Goal: Information Seeking & Learning: Find specific fact

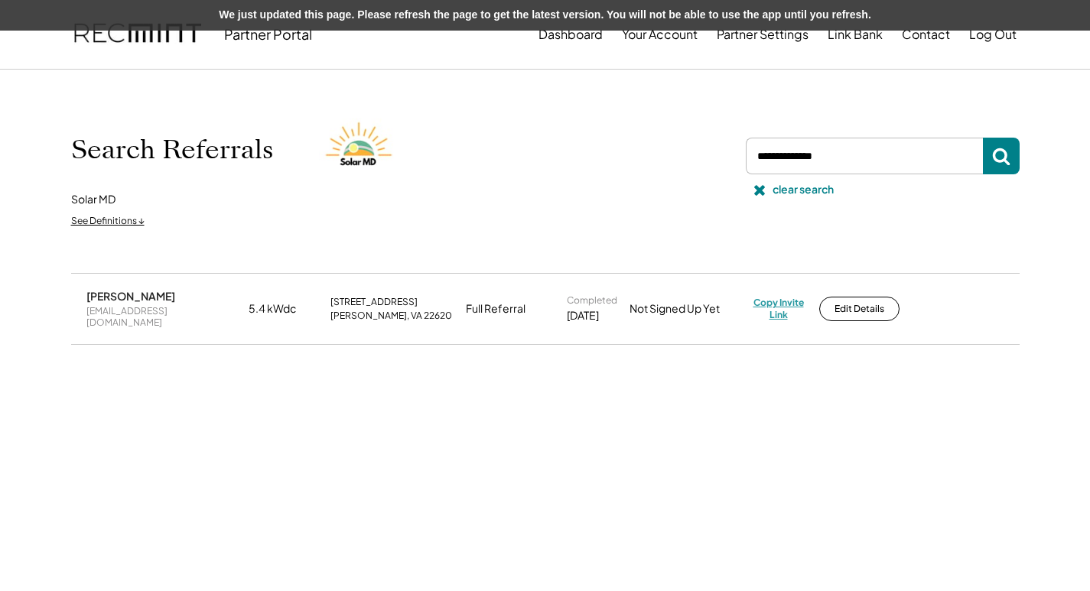
click at [800, 304] on div "Copy Invite Link" at bounding box center [778, 309] width 50 height 24
drag, startPoint x: 761, startPoint y: 303, endPoint x: 684, endPoint y: 117, distance: 201.3
click at [760, 302] on div "Copy Invite Link" at bounding box center [778, 309] width 50 height 24
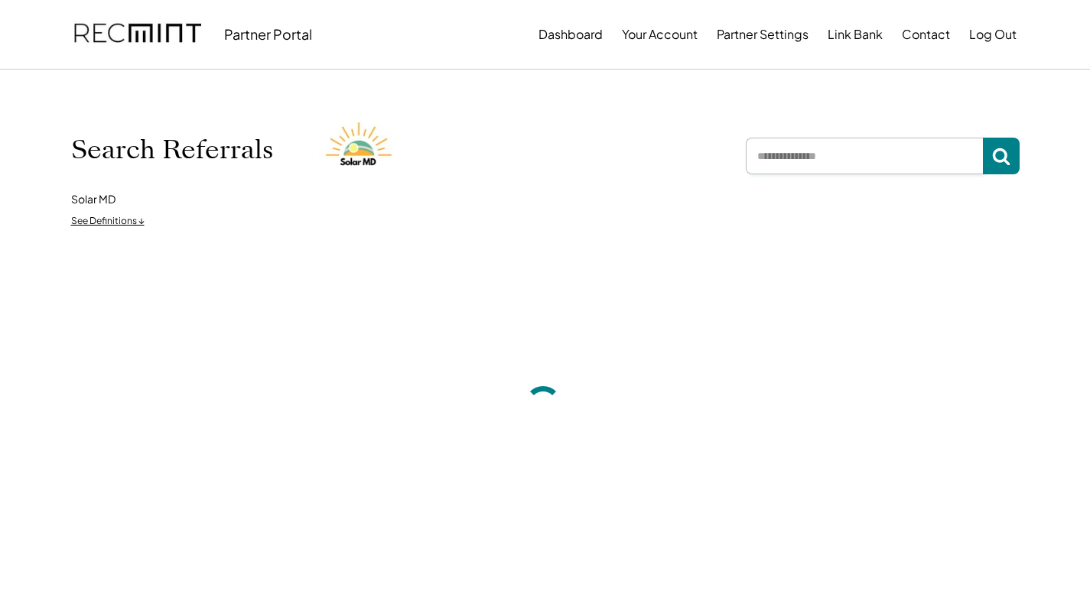
click at [824, 159] on input "input" at bounding box center [864, 156] width 237 height 37
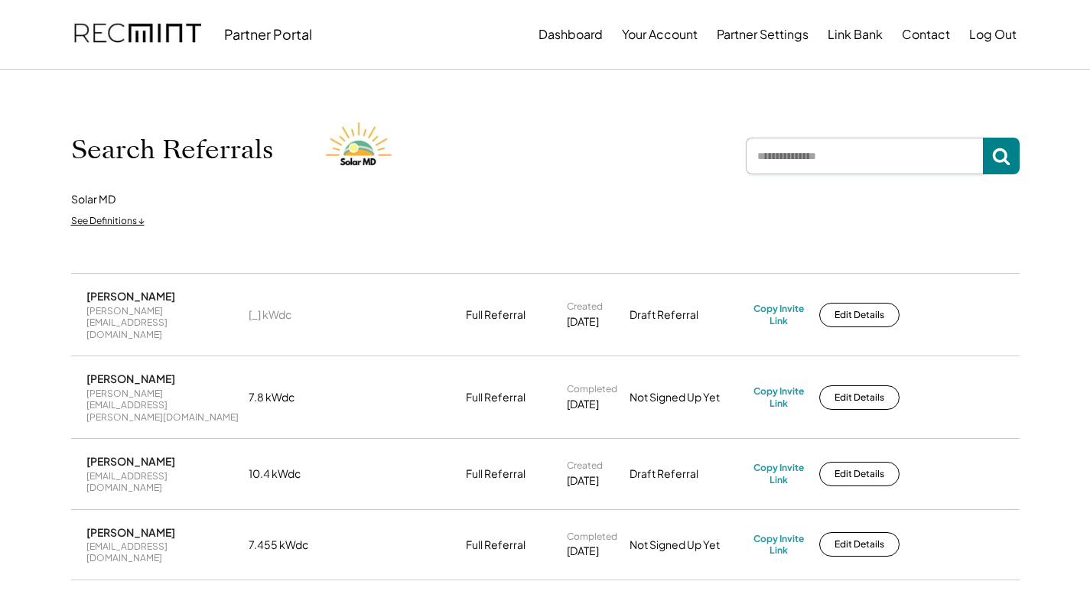
paste input "**********"
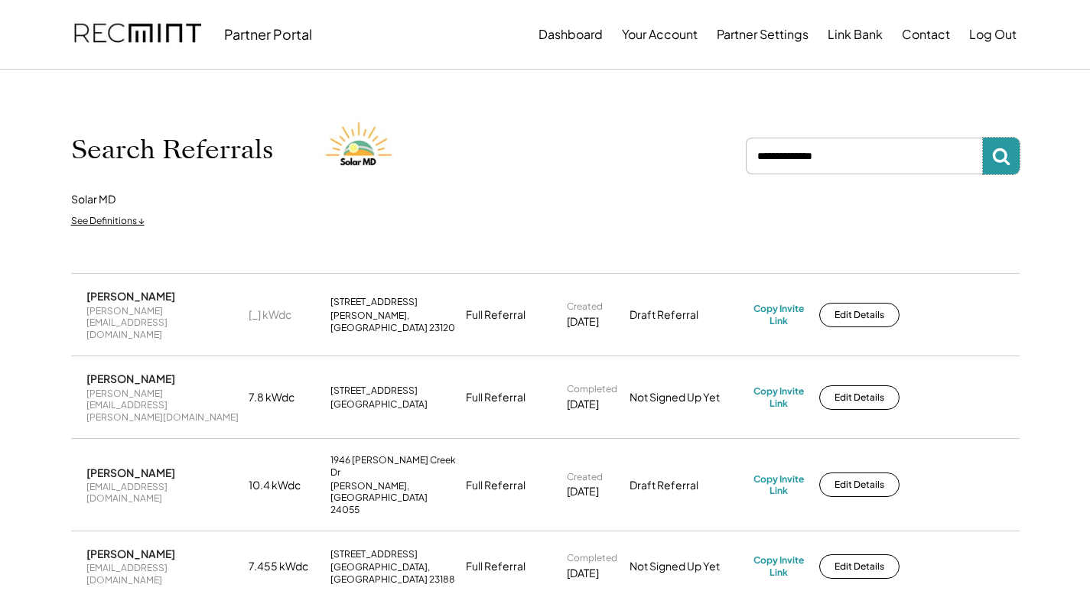
click at [1006, 158] on icon at bounding box center [1001, 156] width 18 height 18
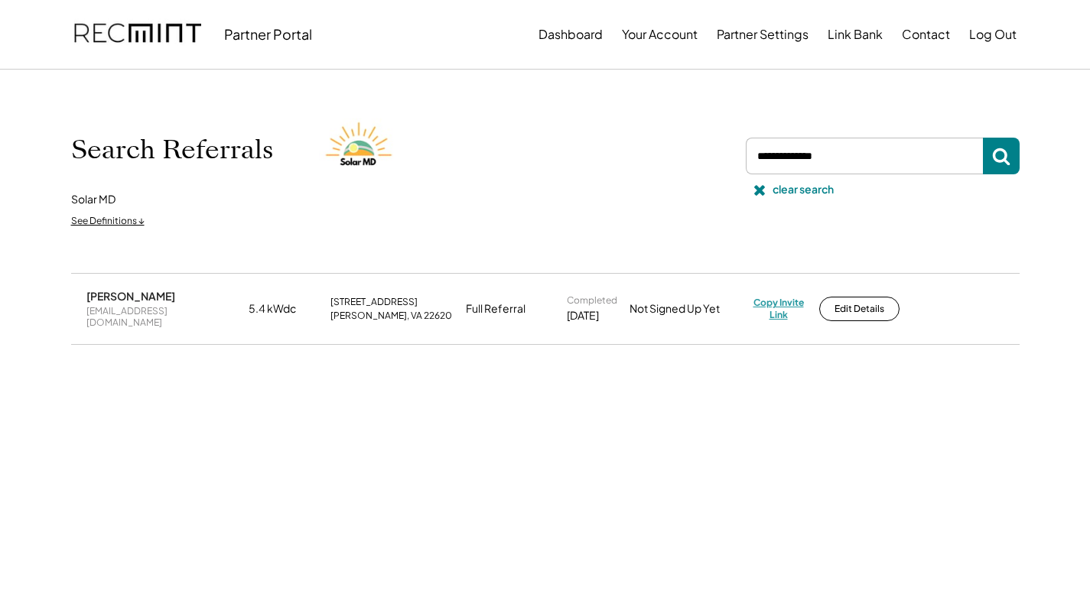
click at [757, 304] on div "Copy Invite Link" at bounding box center [778, 309] width 50 height 24
drag, startPoint x: 734, startPoint y: 155, endPoint x: 717, endPoint y: 155, distance: 16.8
click at [717, 155] on div "Search Referrals Solar MD See Definitions ↓ clear search" at bounding box center [545, 171] width 948 height 127
paste input "**********"
click at [991, 164] on button at bounding box center [1001, 156] width 37 height 37
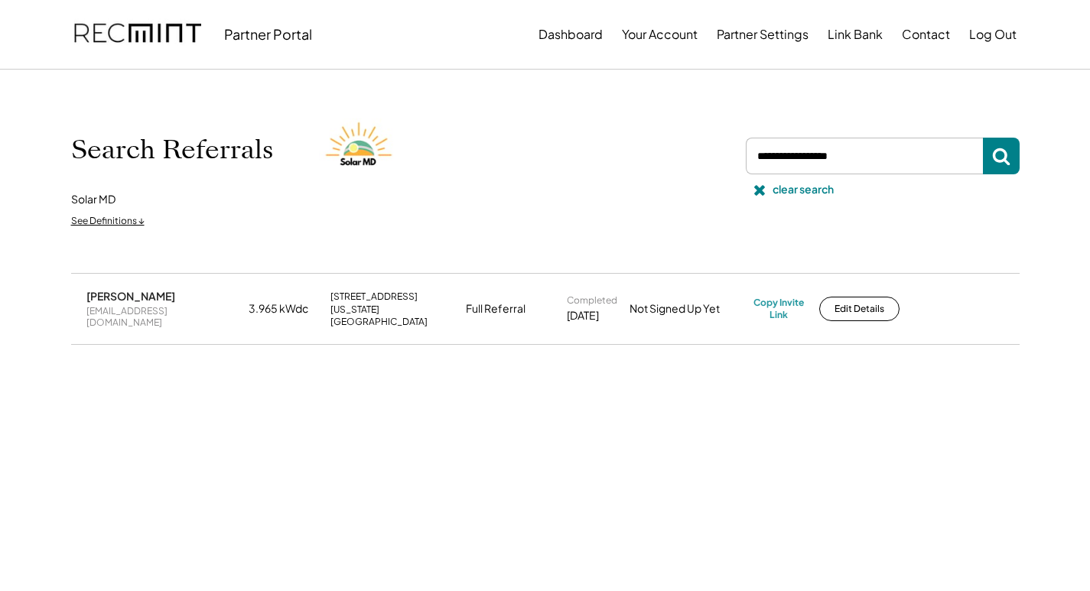
click at [132, 308] on div "[EMAIL_ADDRESS][DOMAIN_NAME]" at bounding box center [162, 317] width 153 height 24
click at [132, 309] on div "[EMAIL_ADDRESS][DOMAIN_NAME]" at bounding box center [162, 317] width 153 height 24
copy div "[EMAIL_ADDRESS][DOMAIN_NAME]"
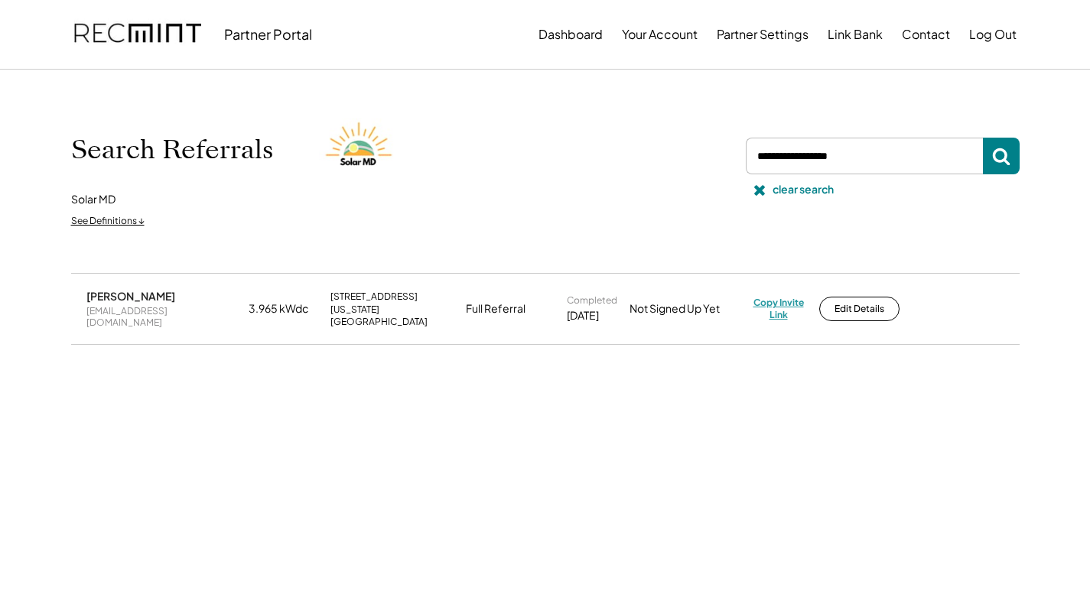
click at [784, 297] on div "Copy Invite Link" at bounding box center [778, 309] width 50 height 24
drag, startPoint x: 867, startPoint y: 154, endPoint x: 704, endPoint y: 154, distance: 162.9
click at [691, 154] on div "Search Referrals Solar MD See Definitions ↓ clear search" at bounding box center [545, 171] width 948 height 127
type input "*"
paste input "**********"
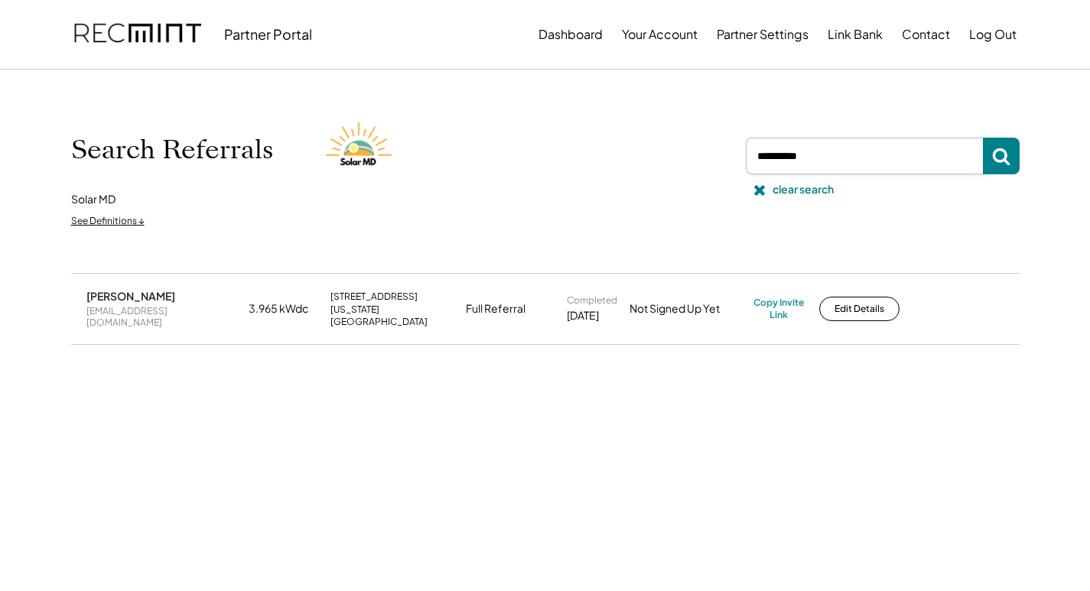
click at [990, 161] on button at bounding box center [1001, 156] width 37 height 37
click at [132, 312] on div "[EMAIL_ADDRESS][DOMAIN_NAME]" at bounding box center [162, 317] width 153 height 24
copy div "[EMAIL_ADDRESS][DOMAIN_NAME]"
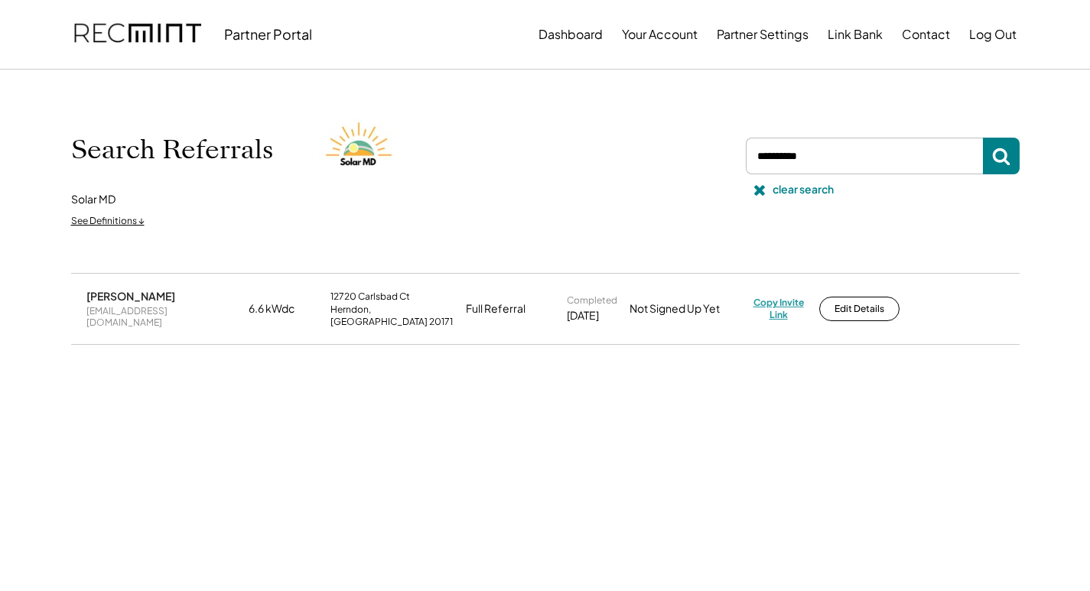
click at [772, 297] on div "Copy Invite Link" at bounding box center [778, 309] width 50 height 24
drag, startPoint x: 722, startPoint y: 158, endPoint x: 502, endPoint y: 132, distance: 221.0
click at [473, 134] on div "Search Referrals Solar MD See Definitions ↓ clear search" at bounding box center [545, 171] width 948 height 127
paste input "**********"
click at [1020, 167] on div "Search Referrals Solar MD See Definitions ↓ clear search" at bounding box center [545, 171] width 979 height 203
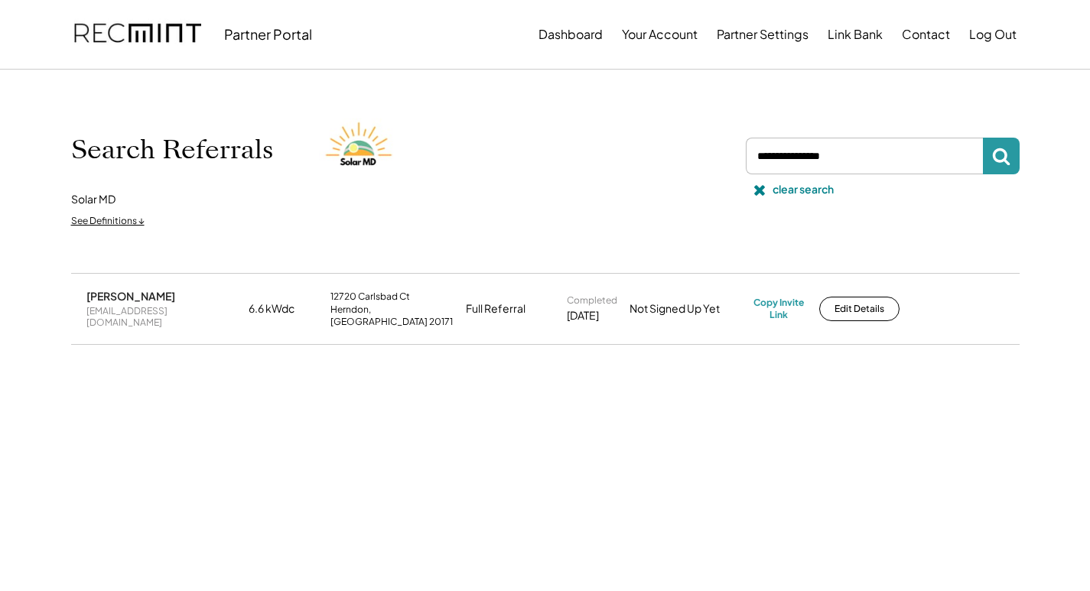
click at [1010, 155] on icon at bounding box center [1001, 156] width 18 height 18
click at [138, 311] on div "[EMAIL_ADDRESS][DOMAIN_NAME]" at bounding box center [162, 317] width 153 height 24
click at [137, 311] on div "[EMAIL_ADDRESS][DOMAIN_NAME]" at bounding box center [162, 317] width 153 height 24
copy div "[EMAIL_ADDRESS][DOMAIN_NAME]"
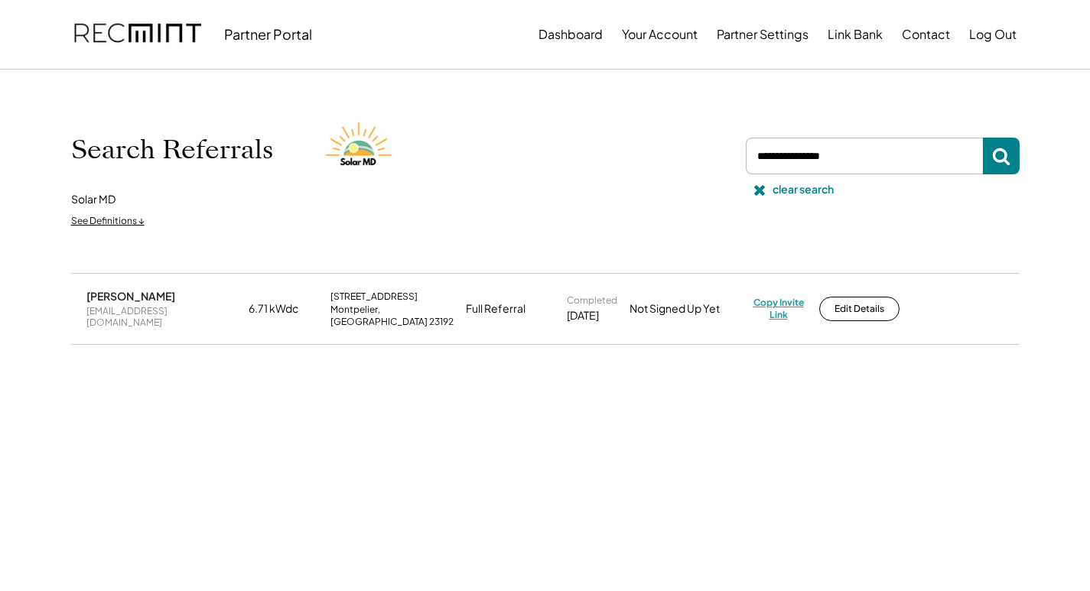
click at [771, 304] on div "Copy Invite Link" at bounding box center [778, 309] width 50 height 24
drag, startPoint x: 855, startPoint y: 162, endPoint x: 906, endPoint y: 187, distance: 56.8
click at [691, 149] on div "Search Referrals Solar MD See Definitions ↓ clear search" at bounding box center [545, 171] width 948 height 127
paste input "**********"
click at [989, 159] on button at bounding box center [1001, 156] width 37 height 37
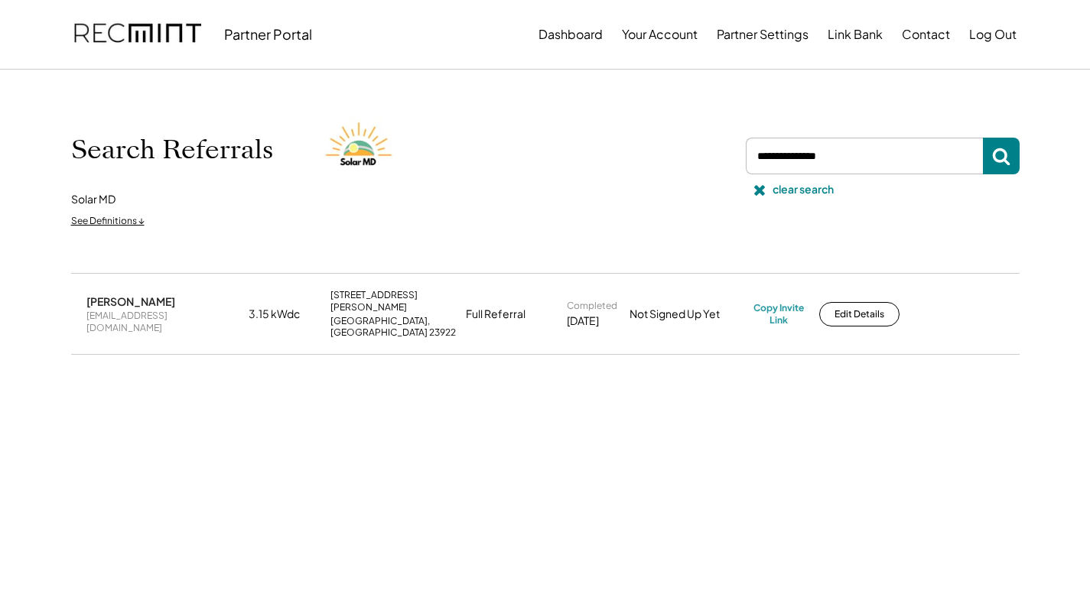
click at [160, 314] on div "[EMAIL_ADDRESS][DOMAIN_NAME]" at bounding box center [162, 322] width 153 height 24
click at [159, 314] on div "[EMAIL_ADDRESS][DOMAIN_NAME]" at bounding box center [162, 322] width 153 height 24
copy div "[EMAIL_ADDRESS][DOMAIN_NAME]"
click at [772, 311] on div "Copy Invite Link" at bounding box center [778, 314] width 50 height 24
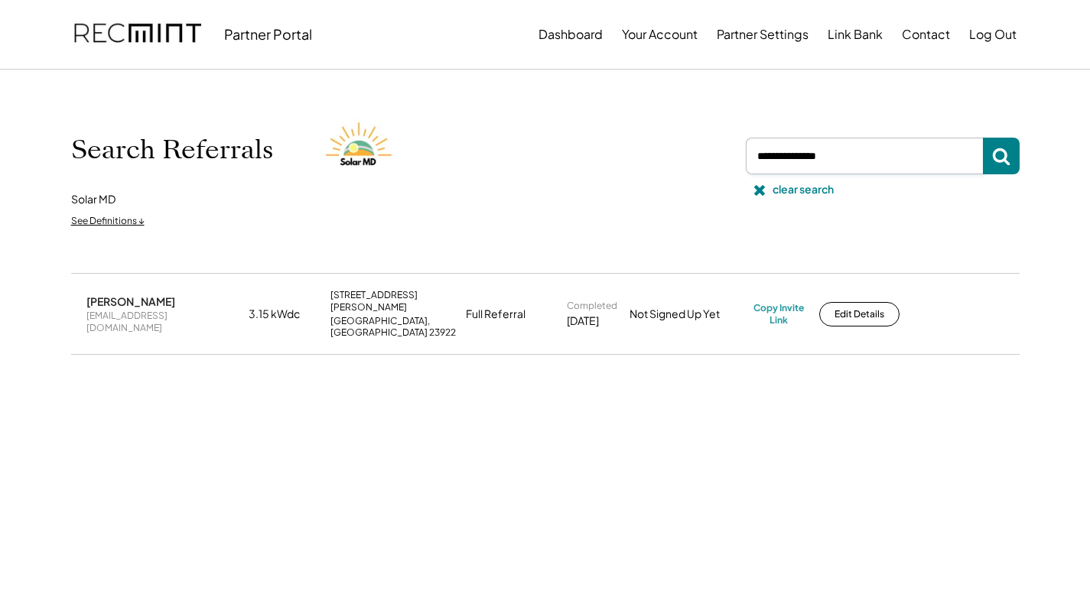
drag, startPoint x: 854, startPoint y: 156, endPoint x: 731, endPoint y: 148, distance: 122.6
click at [731, 148] on div "Search Referrals Solar MD See Definitions ↓ clear search" at bounding box center [545, 171] width 948 height 127
paste input "**********"
click at [1012, 161] on button at bounding box center [1001, 156] width 37 height 37
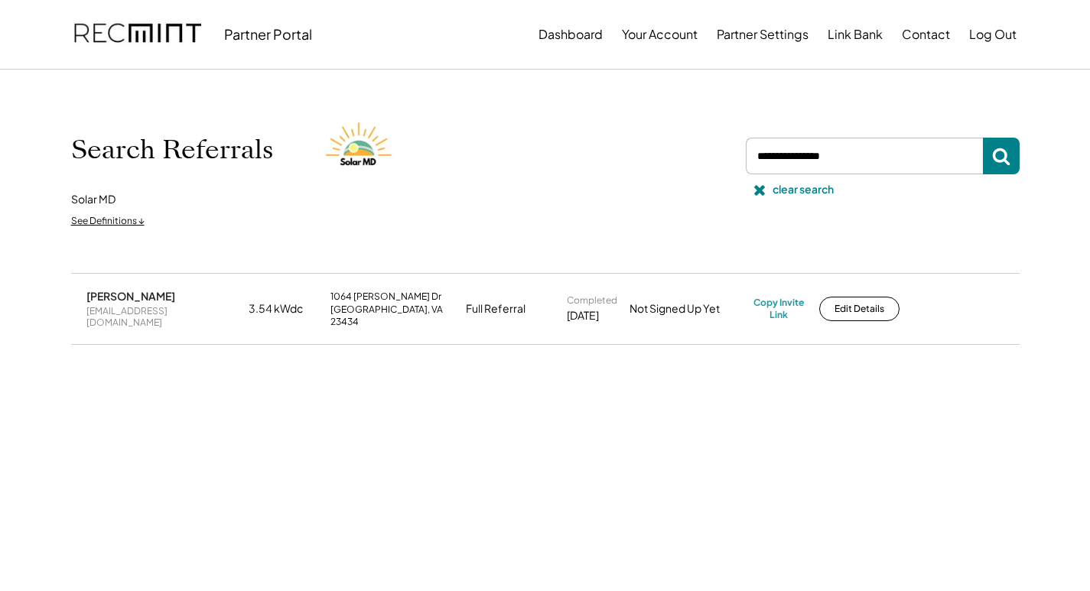
click at [127, 314] on div "[EMAIL_ADDRESS][DOMAIN_NAME]" at bounding box center [162, 317] width 153 height 24
copy div "[EMAIL_ADDRESS][DOMAIN_NAME]"
click at [785, 298] on div "Copy Invite Link" at bounding box center [778, 309] width 50 height 24
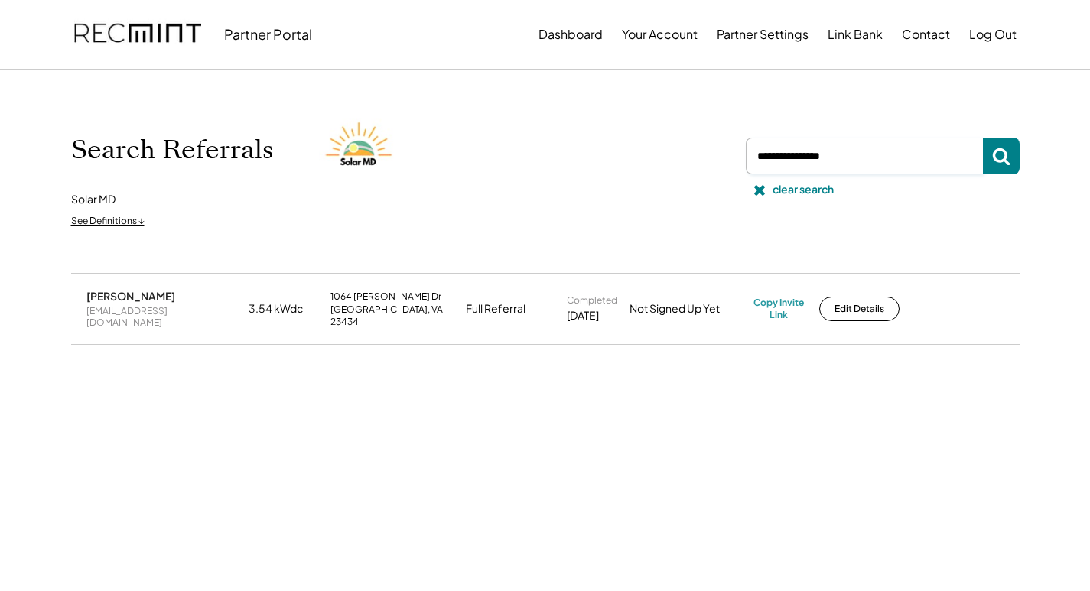
drag, startPoint x: 878, startPoint y: 161, endPoint x: 521, endPoint y: 139, distance: 357.8
click at [509, 136] on div "Search Referrals Solar MD See Definitions ↓ clear search" at bounding box center [545, 171] width 948 height 127
paste input "**********"
click at [1010, 148] on button at bounding box center [1001, 156] width 37 height 37
drag, startPoint x: 154, startPoint y: 312, endPoint x: 144, endPoint y: 315, distance: 10.4
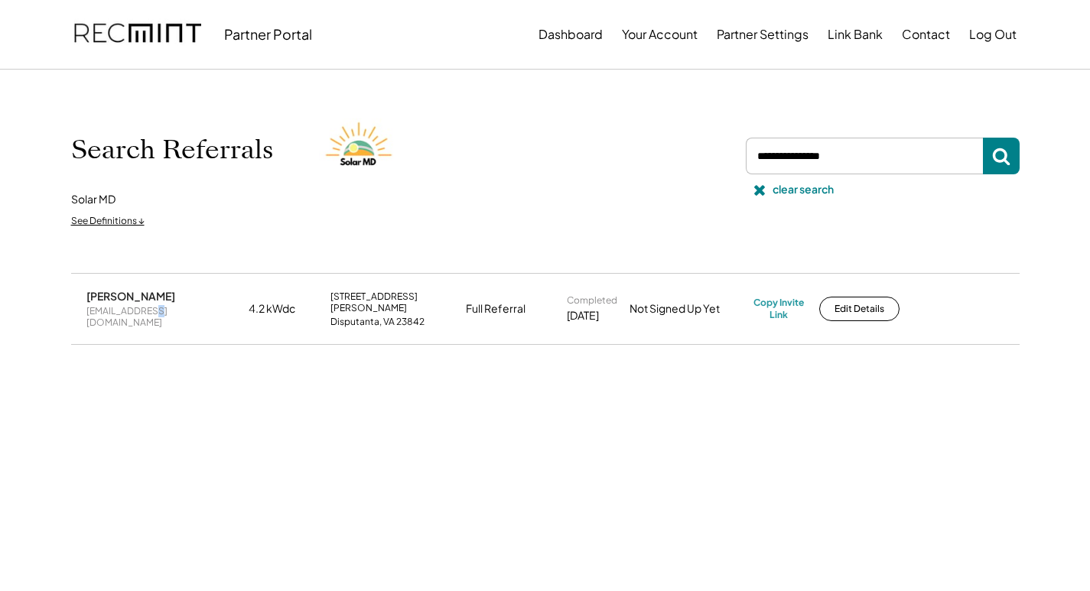
click at [149, 314] on div "[EMAIL_ADDRESS][DOMAIN_NAME]" at bounding box center [162, 317] width 153 height 24
click at [145, 315] on div "[EMAIL_ADDRESS][DOMAIN_NAME]" at bounding box center [162, 317] width 153 height 24
click at [145, 314] on div "[EMAIL_ADDRESS][DOMAIN_NAME]" at bounding box center [162, 317] width 153 height 24
copy div "[EMAIL_ADDRESS][DOMAIN_NAME]"
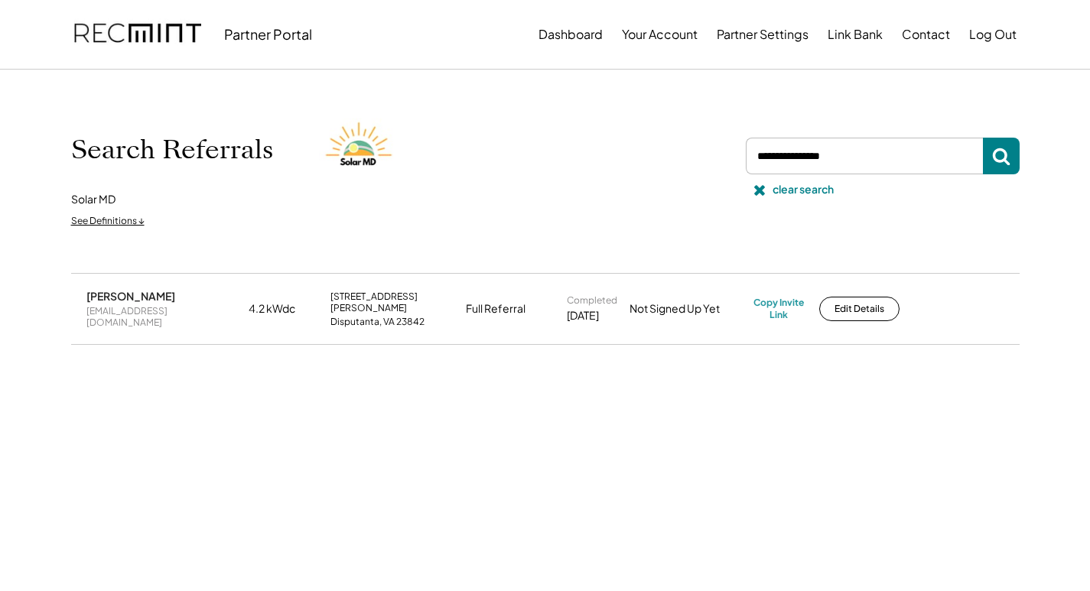
click at [768, 291] on div "[PERSON_NAME] [EMAIL_ADDRESS][DOMAIN_NAME] 4.2 kWdc [STREET_ADDRESS][PERSON_NAM…" at bounding box center [545, 309] width 948 height 70
click at [772, 299] on div "Copy Invite Link" at bounding box center [778, 309] width 50 height 24
click at [720, 158] on div "Search Referrals Solar MD See Definitions ↓ clear search" at bounding box center [545, 171] width 948 height 127
paste input "**********"
click at [1003, 161] on use at bounding box center [1001, 157] width 18 height 18
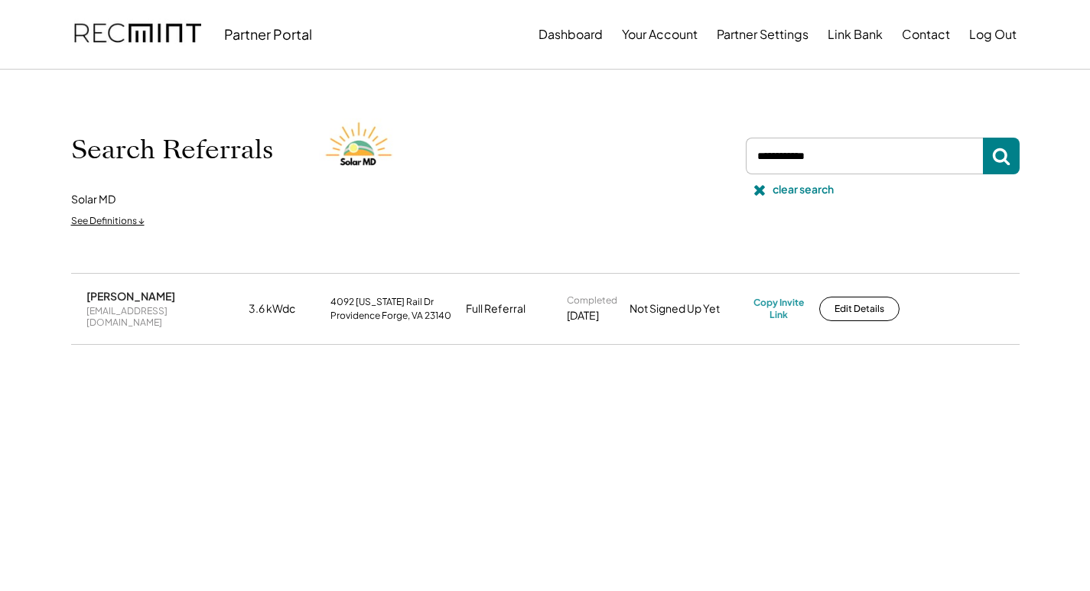
click at [177, 314] on div "[EMAIL_ADDRESS][DOMAIN_NAME]" at bounding box center [162, 317] width 153 height 24
copy div "[EMAIL_ADDRESS][DOMAIN_NAME]"
click at [773, 297] on div "Copy Invite Link" at bounding box center [778, 309] width 50 height 24
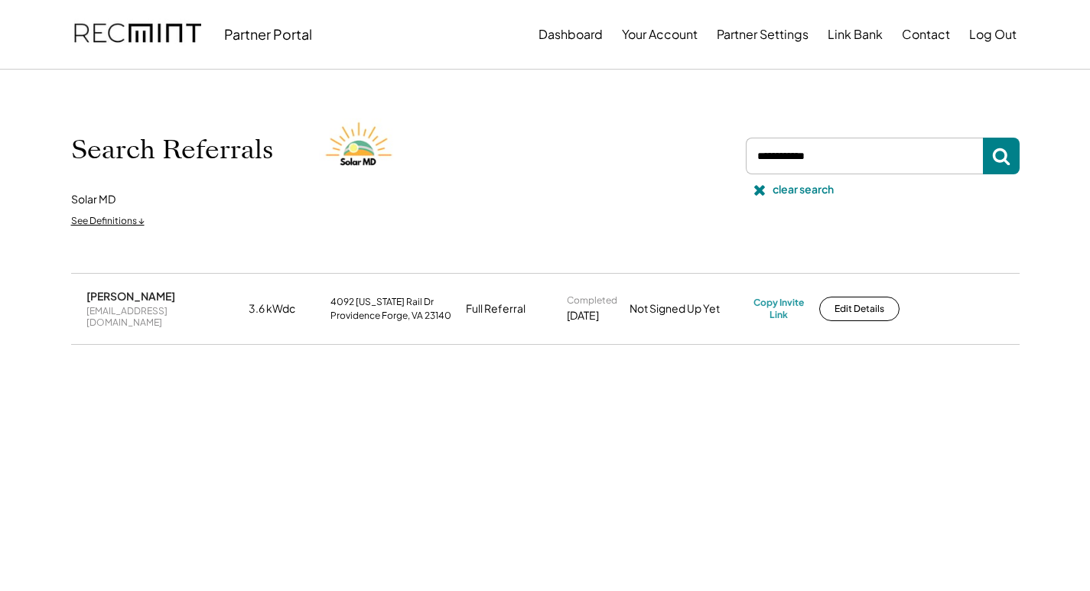
drag, startPoint x: 825, startPoint y: 151, endPoint x: 732, endPoint y: 146, distance: 93.4
click at [716, 144] on div "Search Referrals Solar MD See Definitions ↓ clear search" at bounding box center [545, 171] width 948 height 127
paste input "**********"
type input "**********"
click at [1004, 158] on use at bounding box center [1001, 157] width 18 height 18
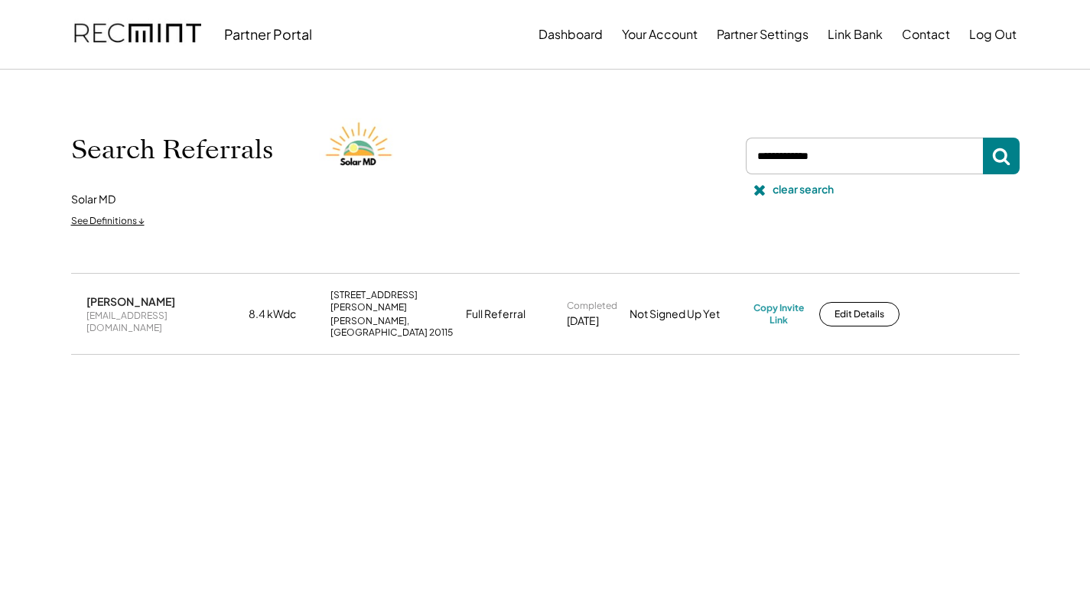
click at [123, 313] on div "[EMAIL_ADDRESS][DOMAIN_NAME]" at bounding box center [162, 322] width 153 height 24
copy div "[EMAIL_ADDRESS][DOMAIN_NAME]"
